Goal: Find specific page/section: Find specific page/section

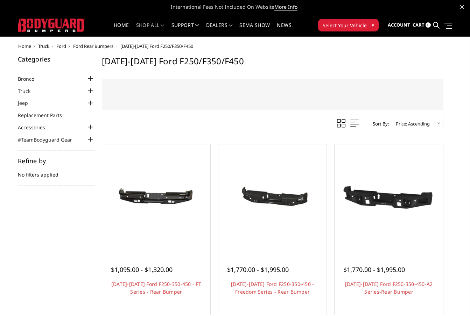
click at [94, 46] on span "Ford Rear Bumpers" at bounding box center [93, 46] width 40 height 6
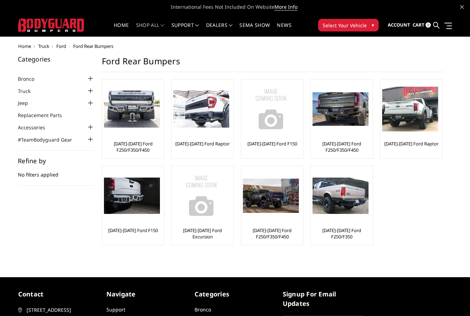
click at [61, 47] on span "Ford" at bounding box center [61, 46] width 10 height 6
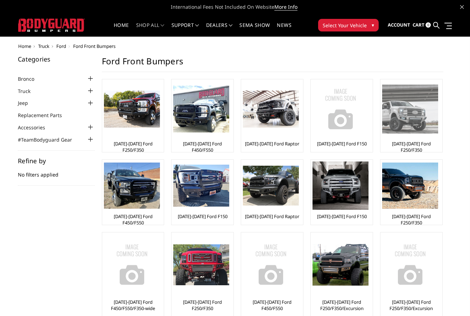
click at [399, 118] on img at bounding box center [410, 109] width 56 height 49
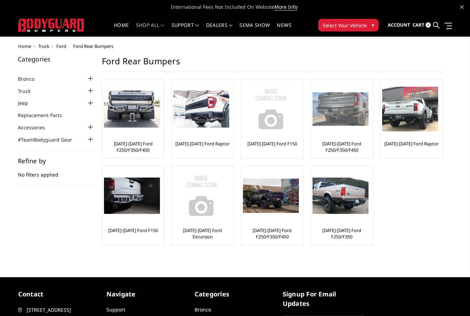
click at [334, 128] on div at bounding box center [341, 109] width 56 height 56
click at [48, 45] on span "Truck" at bounding box center [43, 46] width 11 height 6
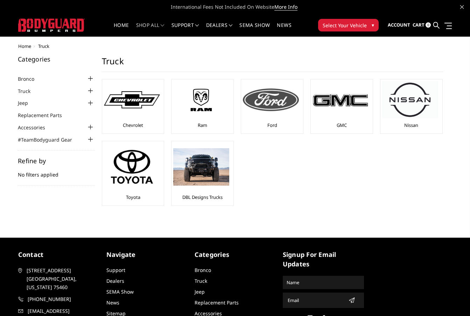
click at [281, 111] on img at bounding box center [271, 100] width 56 height 22
